Goal: Transaction & Acquisition: Book appointment/travel/reservation

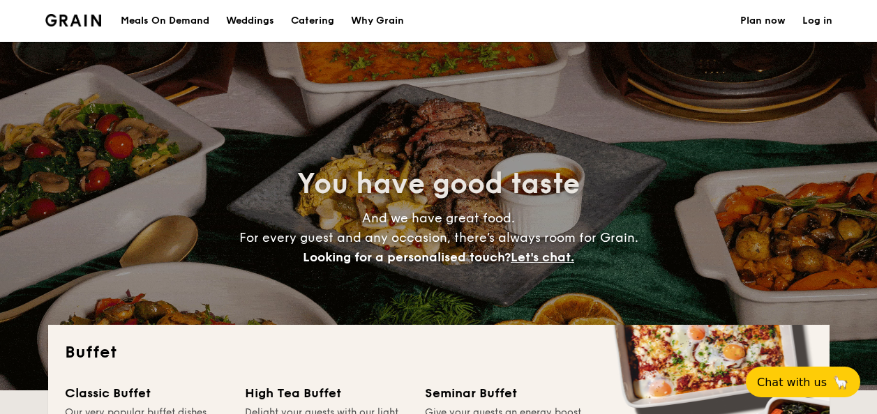
select select
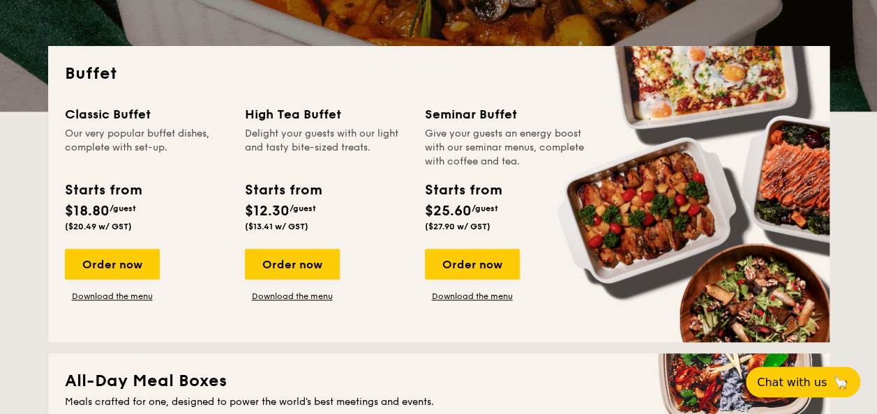
scroll to position [209, 0]
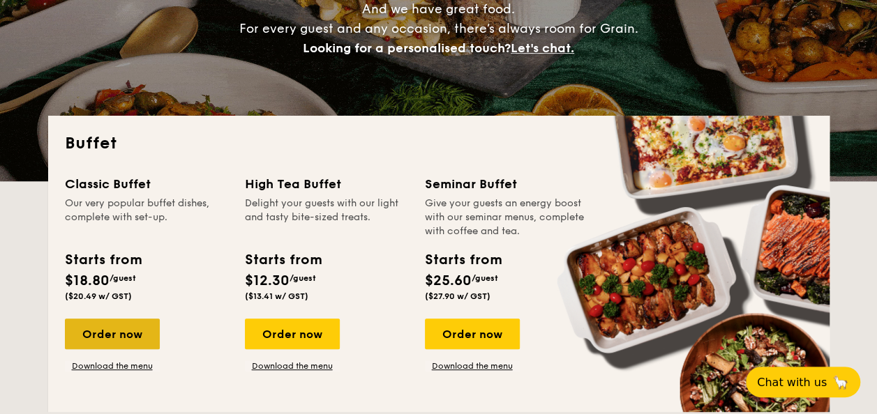
click at [134, 338] on div "Order now" at bounding box center [112, 334] width 95 height 31
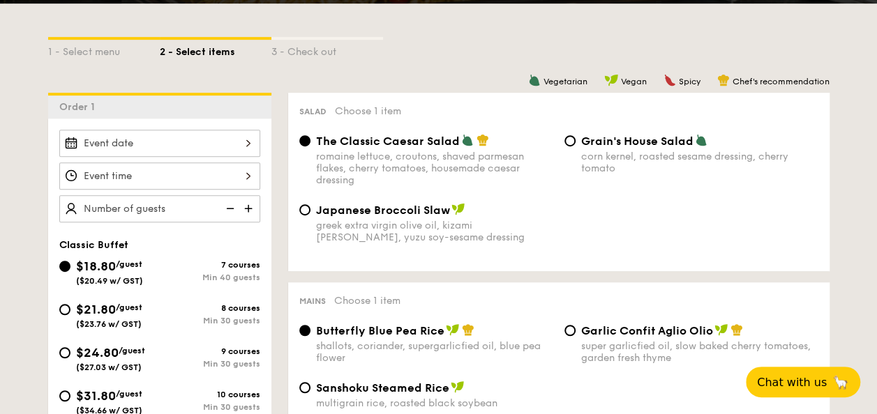
scroll to position [279, 0]
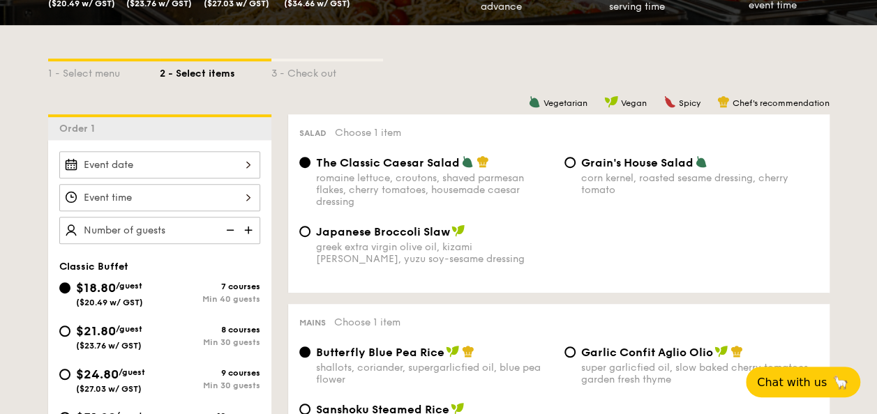
click at [247, 223] on img at bounding box center [249, 230] width 21 height 27
type input "40 guests"
click at [227, 227] on img at bounding box center [228, 230] width 21 height 27
click at [234, 225] on img at bounding box center [228, 230] width 21 height 27
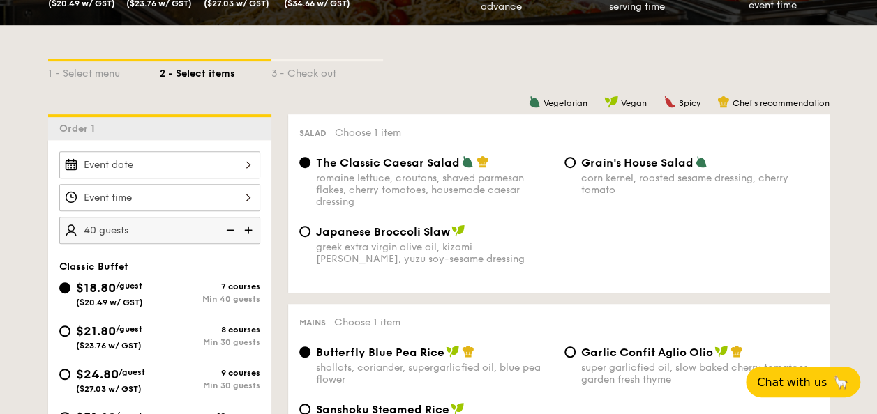
click at [234, 225] on img at bounding box center [228, 230] width 21 height 27
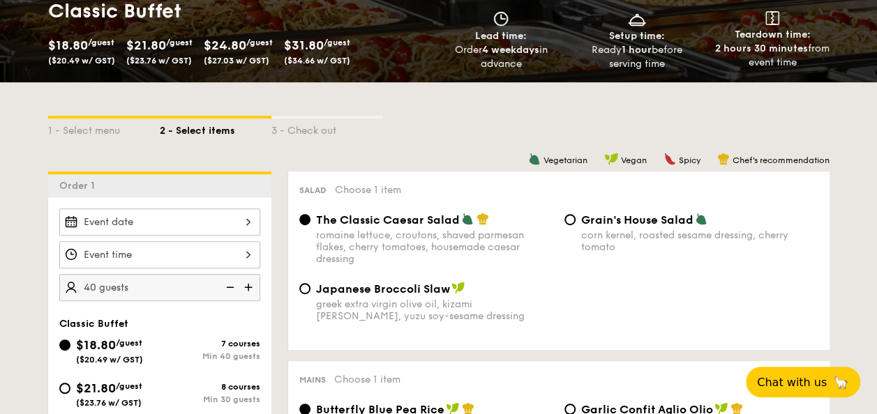
scroll to position [209, 0]
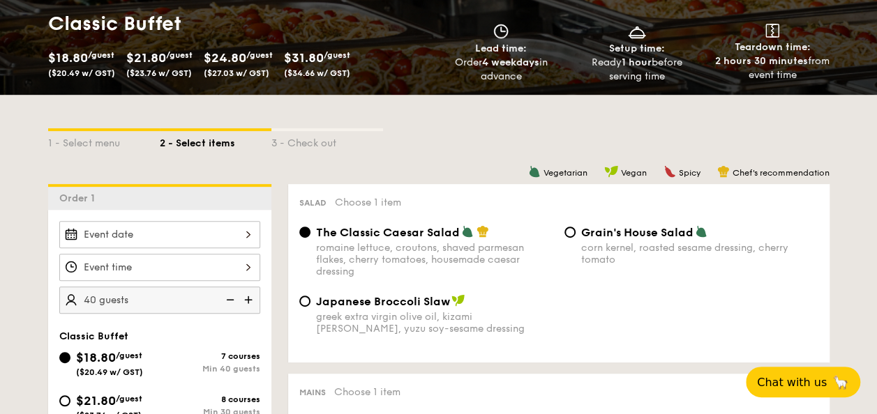
select select
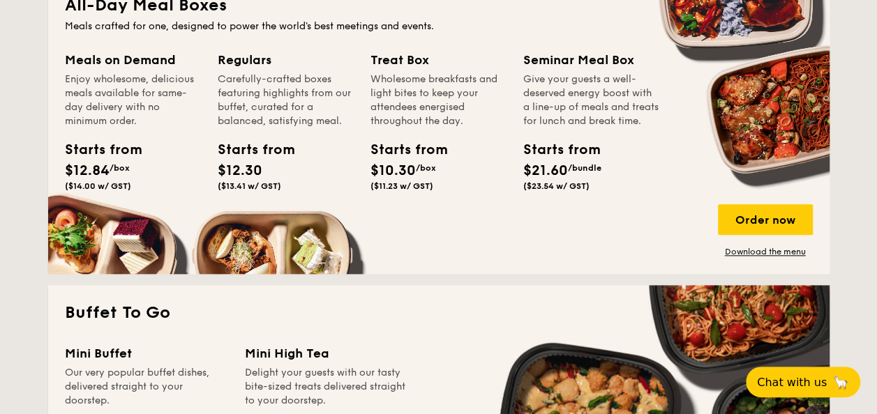
scroll to position [837, 0]
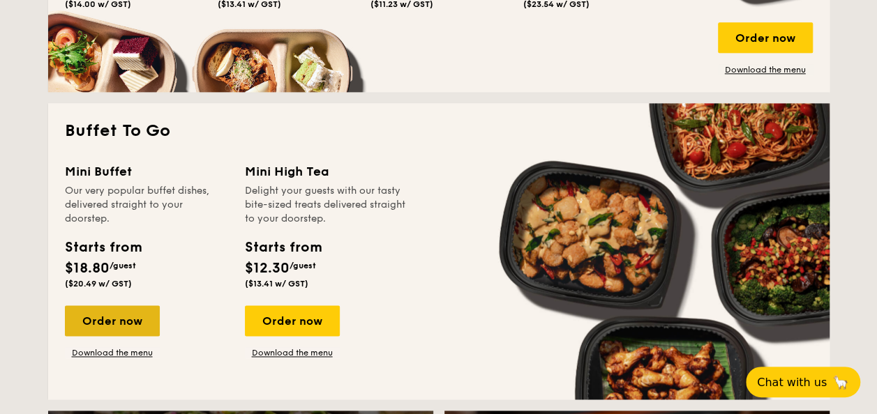
click at [134, 321] on div "Order now" at bounding box center [112, 321] width 95 height 31
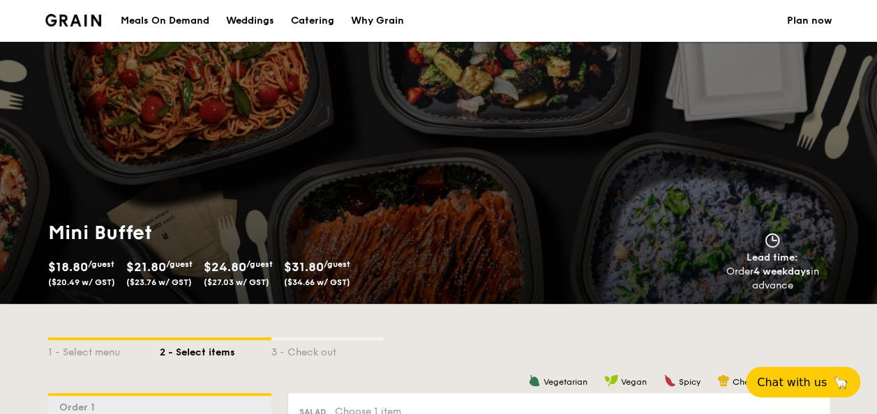
select select
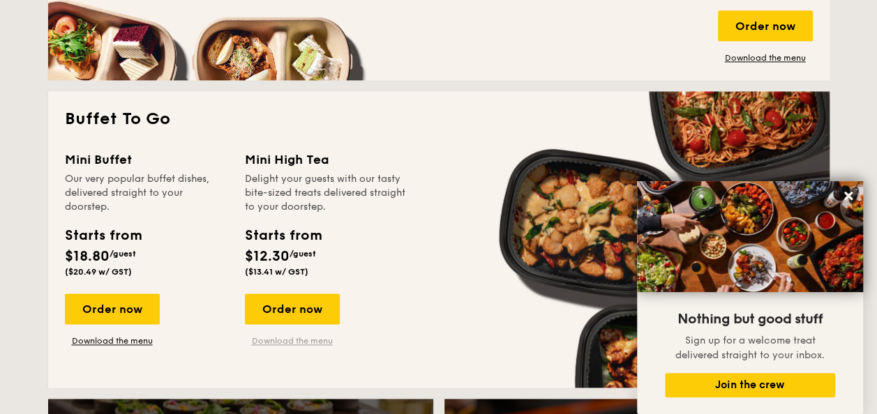
scroll to position [937, 0]
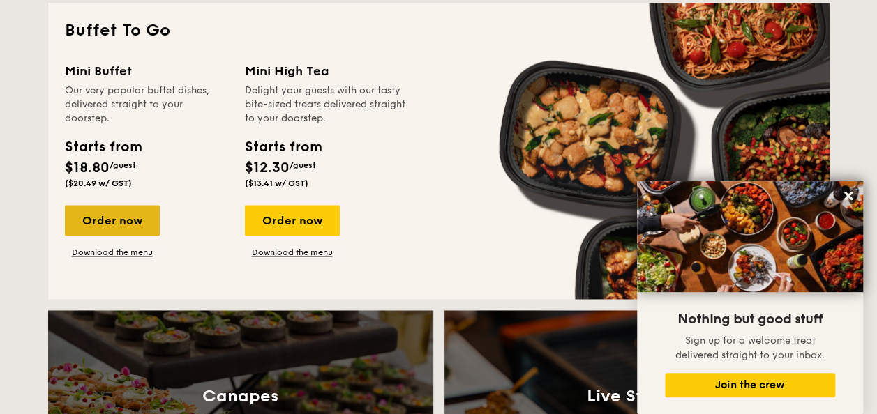
click at [131, 227] on div "Order now" at bounding box center [112, 220] width 95 height 31
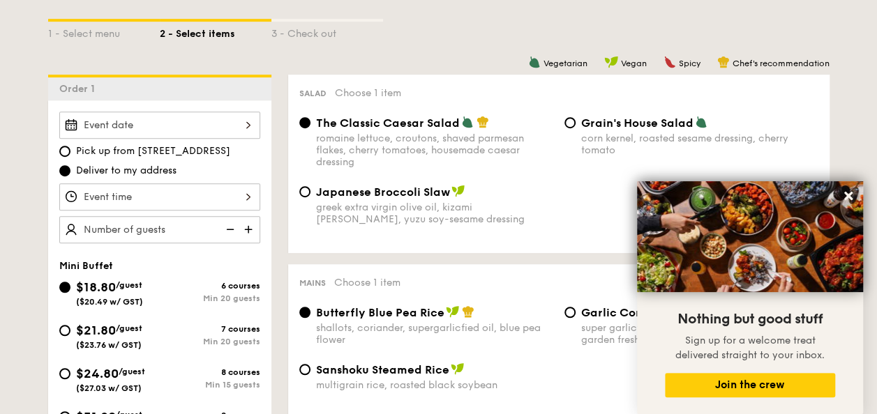
scroll to position [349, 0]
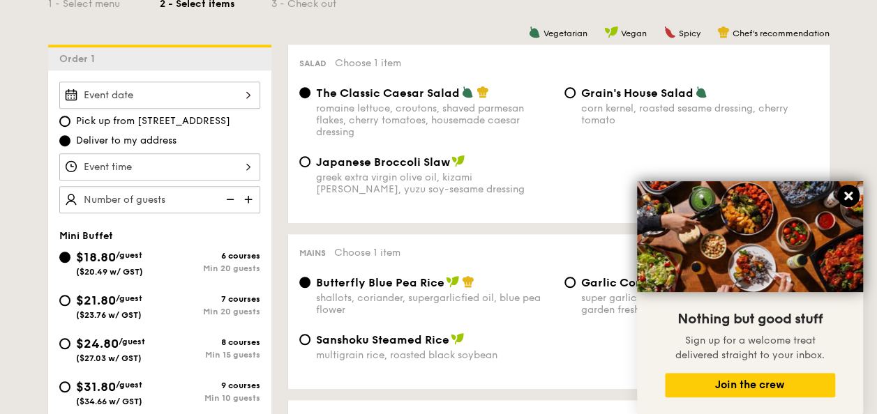
click at [847, 197] on icon at bounding box center [848, 196] width 8 height 8
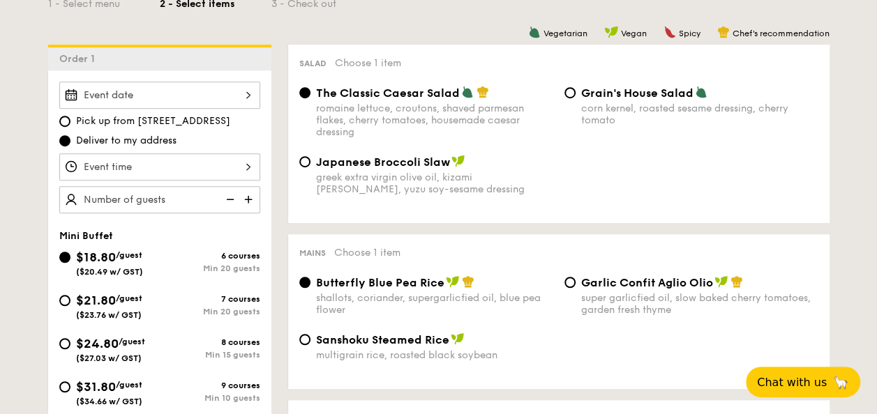
click at [246, 194] on img at bounding box center [249, 199] width 21 height 27
type input "20 guests"
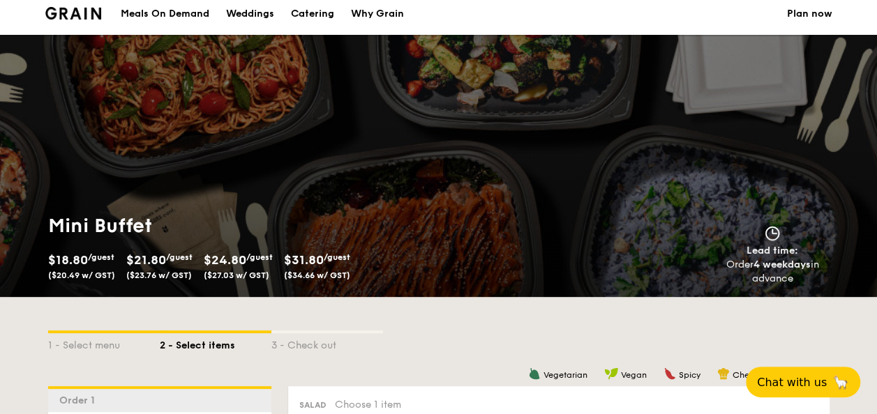
scroll to position [0, 0]
